Goal: Information Seeking & Learning: Learn about a topic

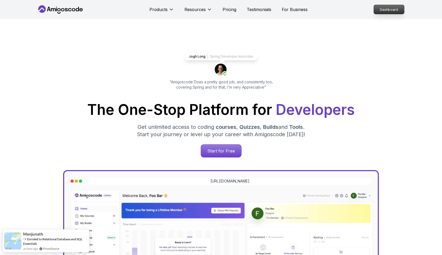
click at [388, 7] on p "Dashboard" at bounding box center [389, 9] width 30 height 9
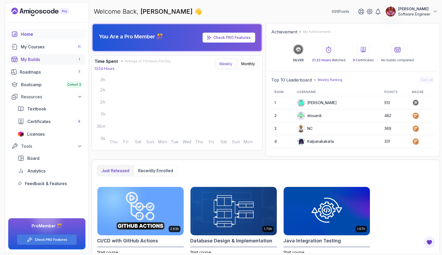
click at [63, 62] on div "My Builds 1" at bounding box center [52, 59] width 62 height 6
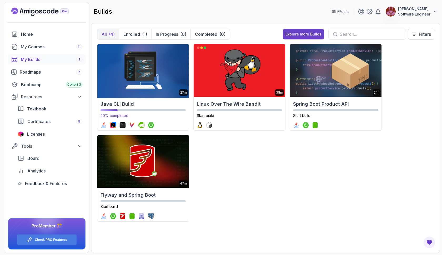
click at [145, 69] on img at bounding box center [143, 70] width 96 height 55
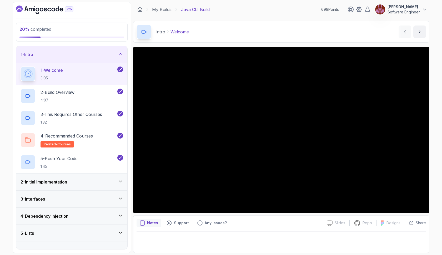
click at [120, 183] on icon at bounding box center [120, 181] width 5 height 5
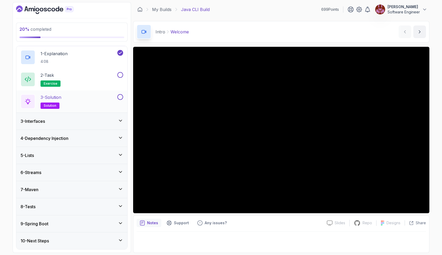
scroll to position [34, 0]
click at [82, 76] on div "2 - Task exercise" at bounding box center [69, 79] width 96 height 15
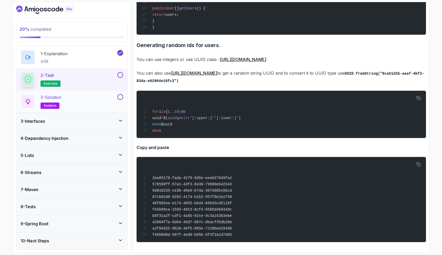
click at [93, 99] on div "3 - Solution solution" at bounding box center [69, 101] width 96 height 15
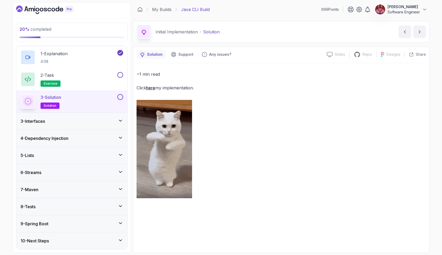
click at [153, 87] on link "here" at bounding box center [150, 87] width 9 height 5
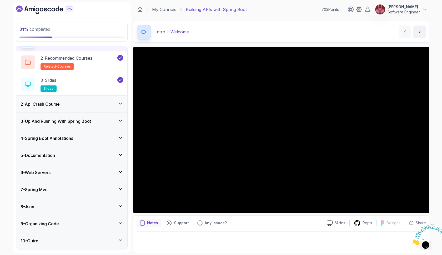
scroll to position [34, 0]
click at [92, 151] on div "5 - Documentation" at bounding box center [71, 155] width 111 height 17
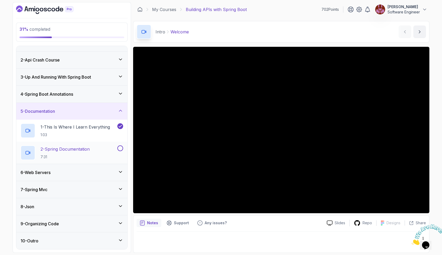
scroll to position [12, 0]
click at [85, 150] on p "2 - Spring Documentation" at bounding box center [65, 149] width 49 height 6
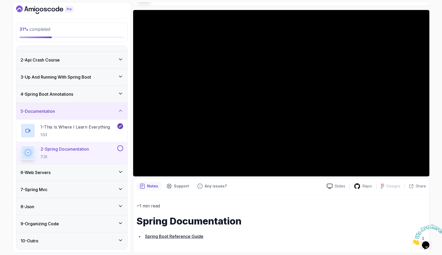
scroll to position [37, 0]
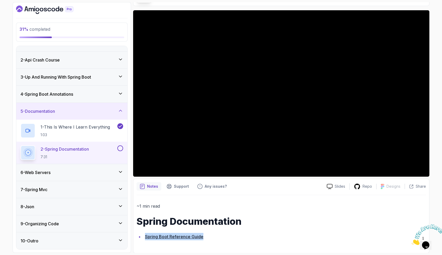
click at [121, 149] on button at bounding box center [120, 148] width 6 height 6
click at [119, 172] on icon at bounding box center [120, 171] width 5 height 5
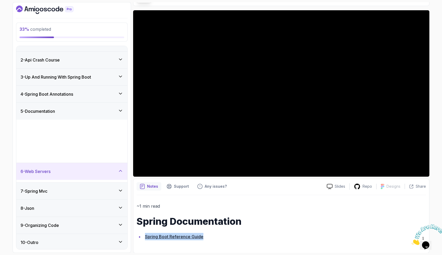
scroll to position [0, 0]
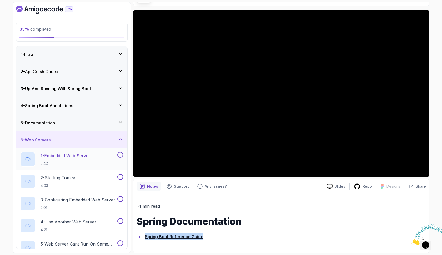
click at [86, 158] on p "1 - Embedded Web Server" at bounding box center [66, 156] width 50 height 6
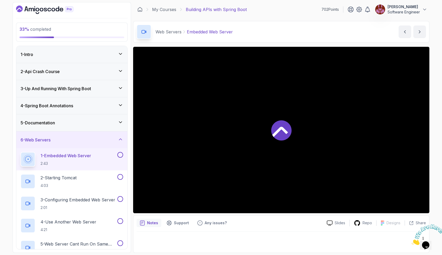
scroll to position [2, 0]
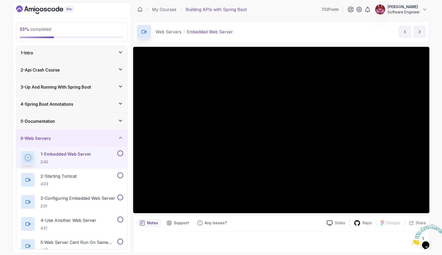
click at [120, 152] on button at bounding box center [120, 153] width 6 height 6
click at [91, 176] on div "2 - Starting Tomcat 4:03" at bounding box center [69, 180] width 96 height 15
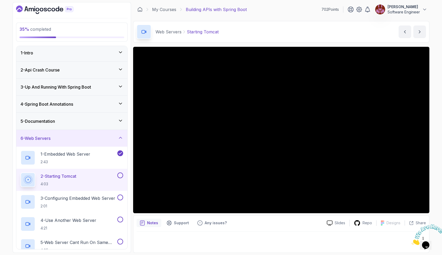
click at [411, 242] on icon "Close" at bounding box center [411, 244] width 0 height 4
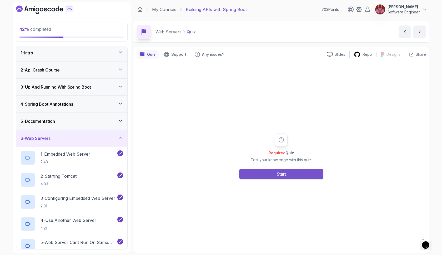
click at [263, 170] on button "Start" at bounding box center [281, 174] width 84 height 11
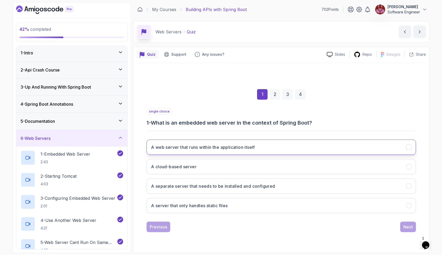
click at [254, 147] on h3 "A web server that runs within the application itself" at bounding box center [203, 147] width 104 height 6
click at [403, 228] on div "Next" at bounding box center [407, 227] width 9 height 6
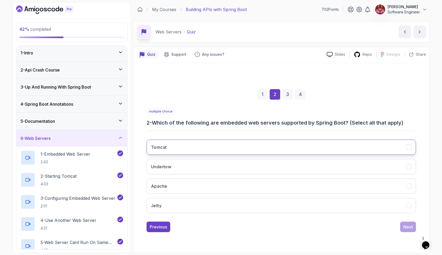
click at [294, 147] on button "Tomcat" at bounding box center [281, 147] width 269 height 15
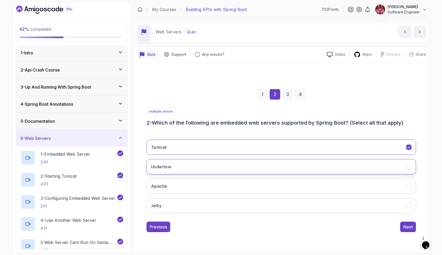
click at [293, 166] on button "Undertow" at bounding box center [281, 166] width 269 height 15
click at [283, 203] on button "Jetty" at bounding box center [281, 205] width 269 height 15
click at [401, 226] on button "Next" at bounding box center [408, 227] width 16 height 11
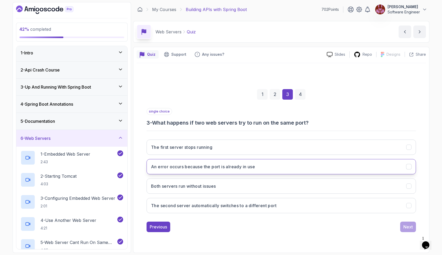
click at [282, 170] on button "An error occurs because the port is already in use" at bounding box center [281, 166] width 269 height 15
click at [404, 228] on div "Next" at bounding box center [407, 227] width 9 height 6
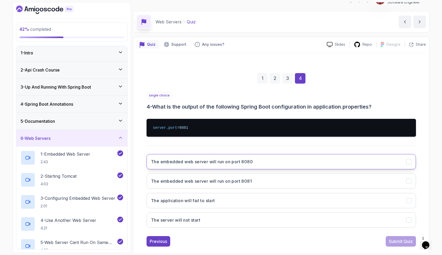
scroll to position [19, 0]
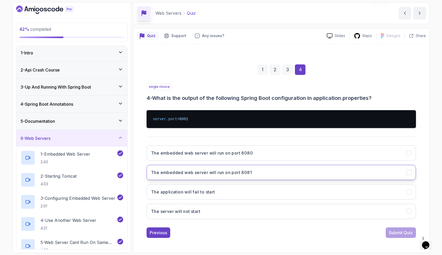
click at [302, 173] on button "The embedded web server will run on port 8081" at bounding box center [281, 172] width 269 height 15
click at [391, 236] on button "Submit Quiz" at bounding box center [401, 233] width 30 height 11
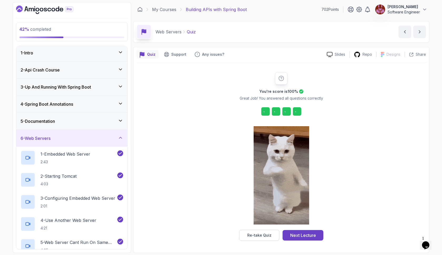
scroll to position [0, 0]
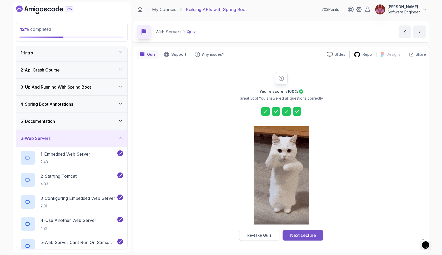
click at [304, 236] on div "Next Lecture" at bounding box center [303, 235] width 26 height 6
